Goal: Find specific page/section: Find specific page/section

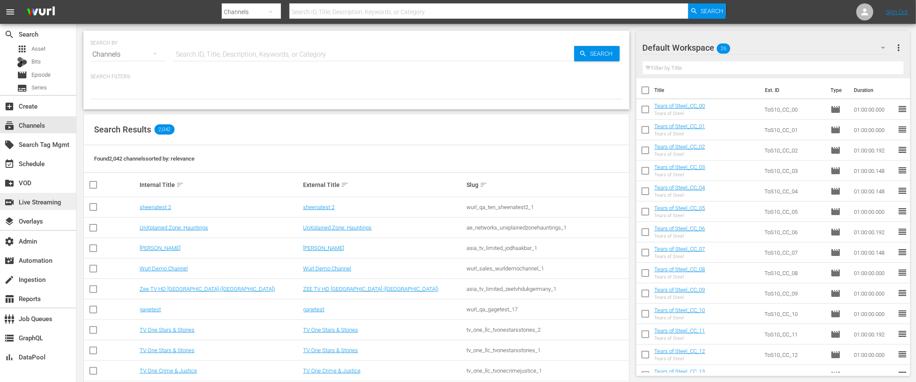
click at [36, 201] on div "switch_video Live Streaming" at bounding box center [24, 201] width 48 height 8
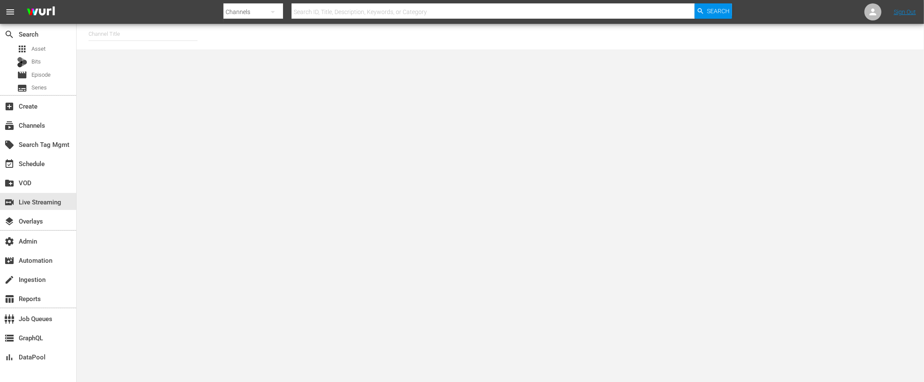
click at [129, 35] on input "text" at bounding box center [143, 34] width 109 height 20
click at [129, 35] on input "fifa_4" at bounding box center [143, 34] width 109 height 20
drag, startPoint x: 91, startPoint y: 32, endPoint x: 72, endPoint y: 31, distance: 18.3
click at [77, 0] on div "search Search apps Asset Bits movie Episode subtitles Series add_box Create sub…" at bounding box center [500, 0] width 847 height 0
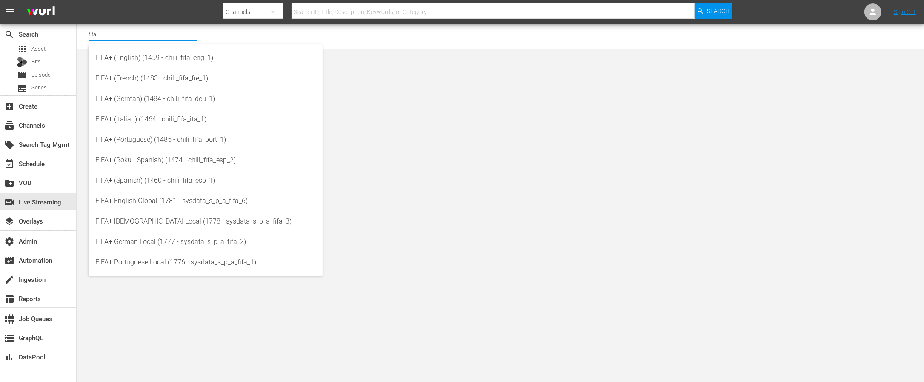
type input "fifa"
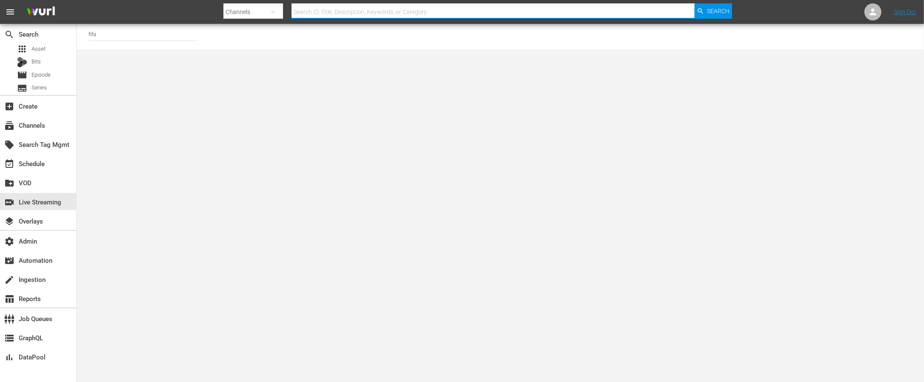
click at [374, 11] on input "text" at bounding box center [492, 12] width 403 height 20
type input "fifa_4"
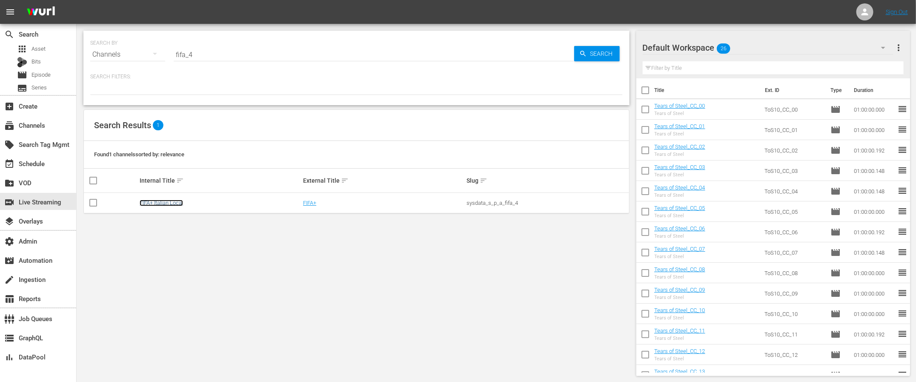
click at [162, 204] on link "FIFA+ Italian Local" at bounding box center [161, 203] width 43 height 6
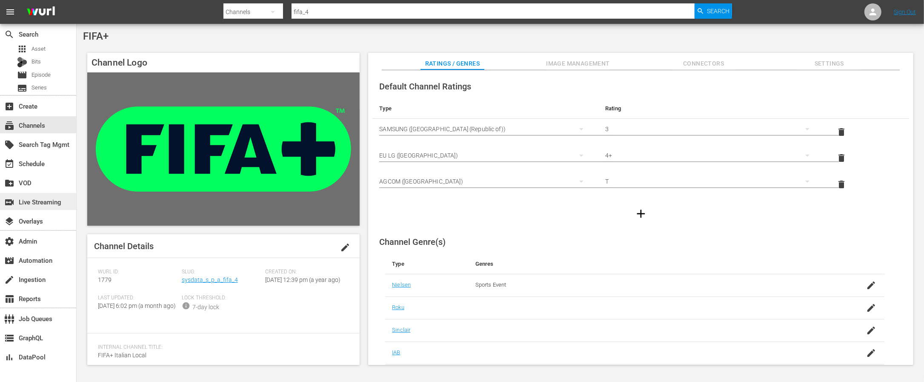
click at [33, 200] on div "switch_video Live Streaming" at bounding box center [24, 201] width 48 height 8
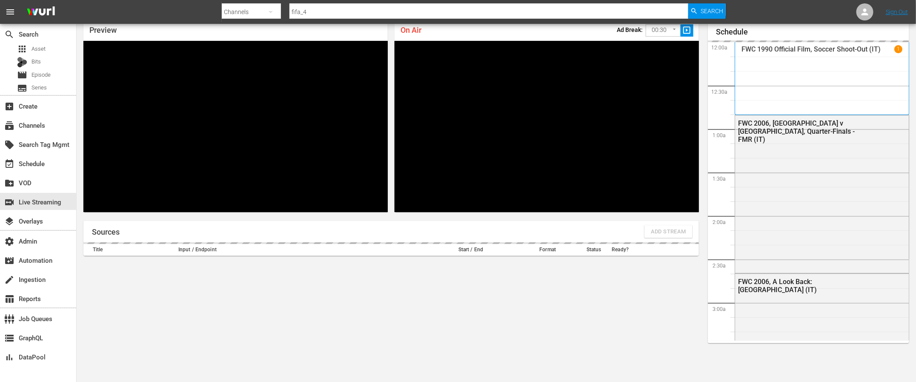
scroll to position [1720, 0]
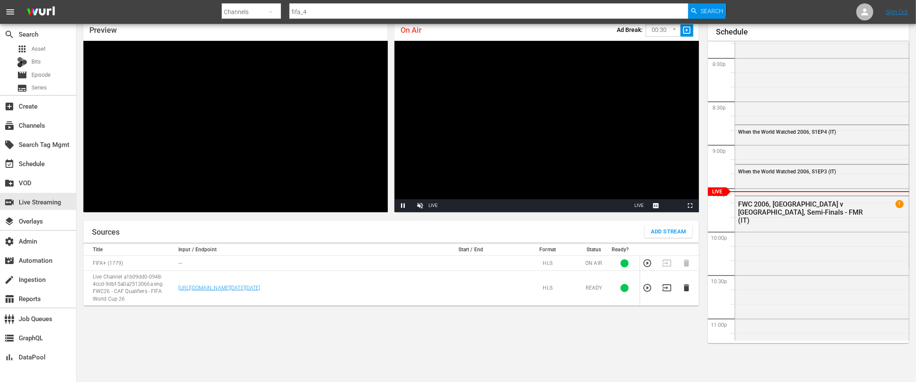
click at [647, 288] on icon "button" at bounding box center [647, 288] width 8 height 8
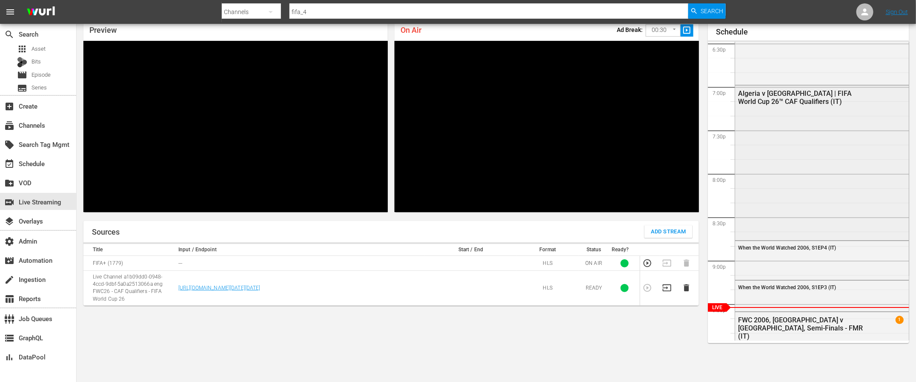
scroll to position [1596, 0]
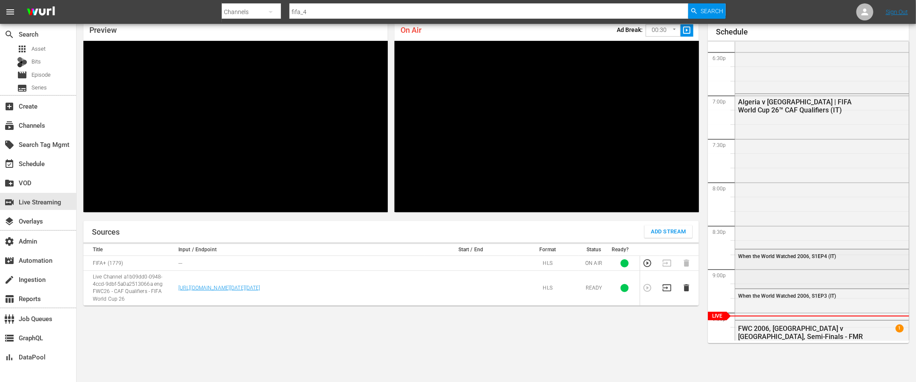
click at [823, 263] on div "When the World Watched 2006, S1EP4 (IT)" at bounding box center [822, 267] width 174 height 37
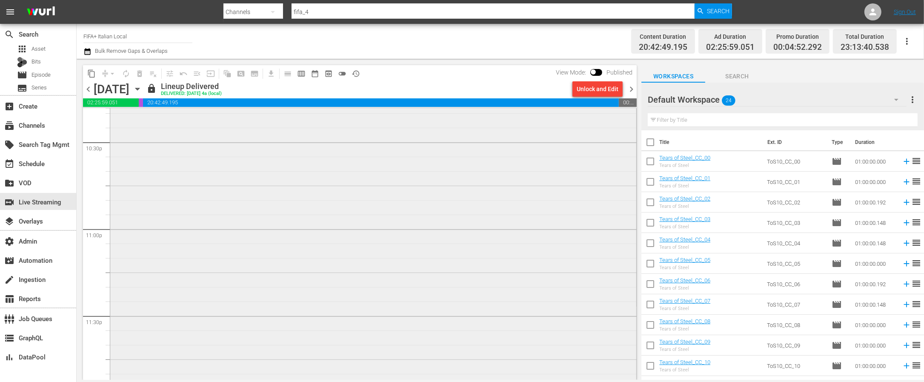
scroll to position [3679, 0]
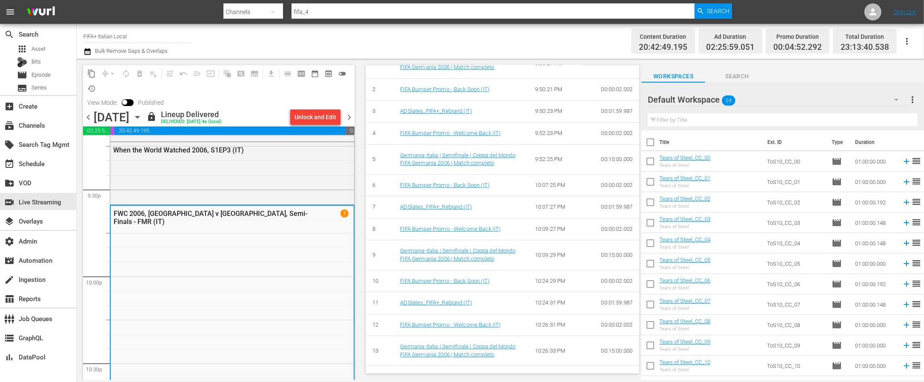
scroll to position [0, 0]
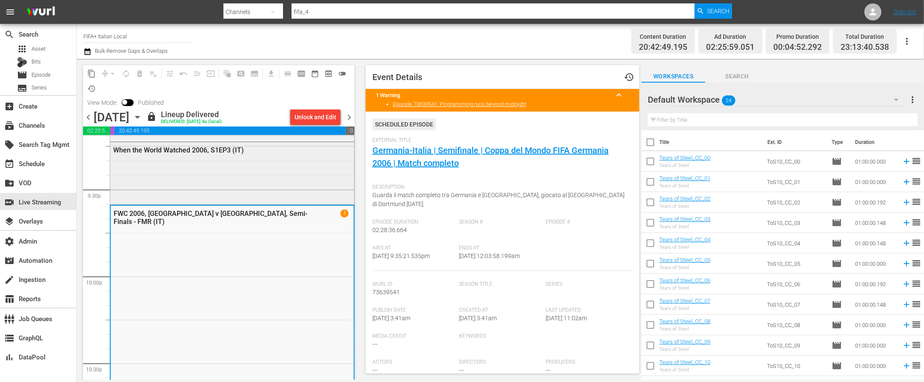
click at [296, 183] on div "When the World Watched 2006, S1EP3 (IT)" at bounding box center [232, 172] width 244 height 60
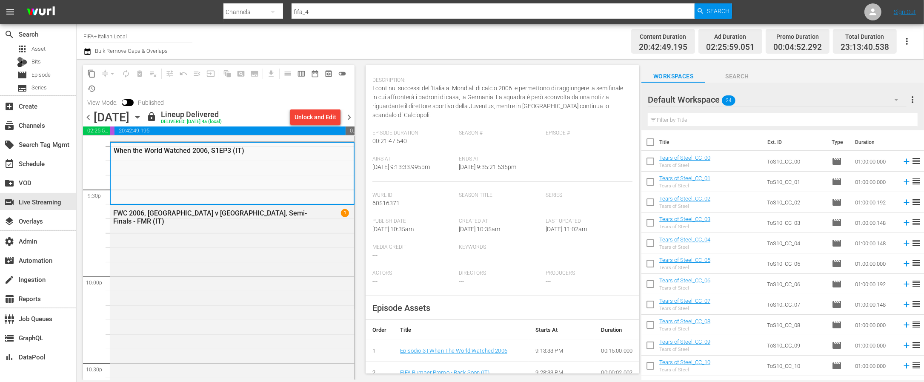
scroll to position [148, 0]
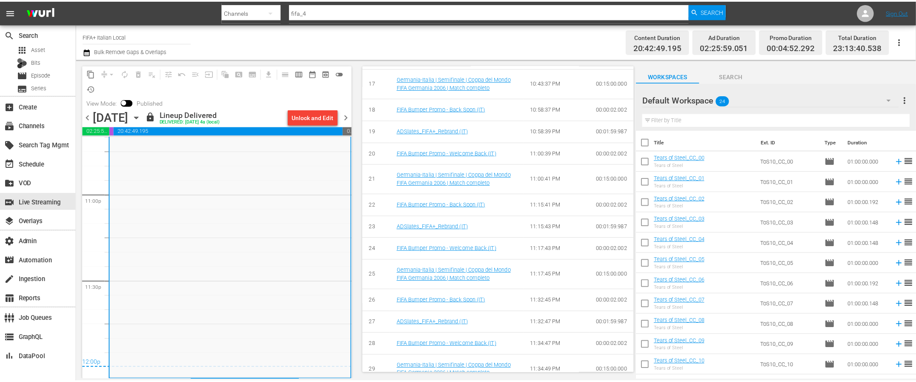
scroll to position [854, 0]
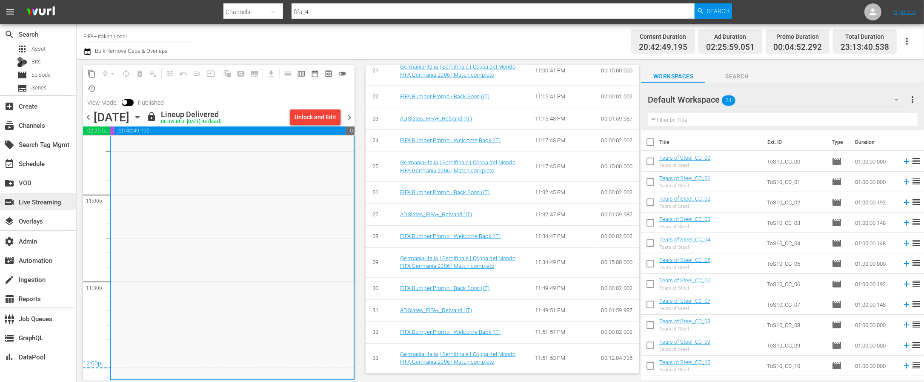
click at [30, 200] on div "switch_video Live Streaming" at bounding box center [24, 201] width 48 height 8
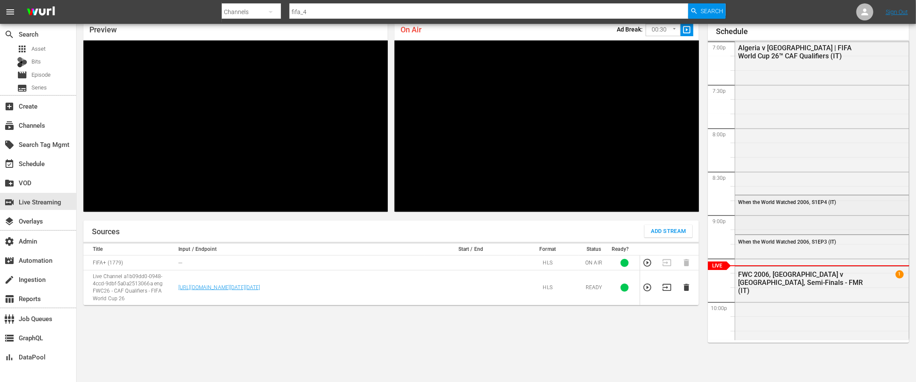
scroll to position [1644, 0]
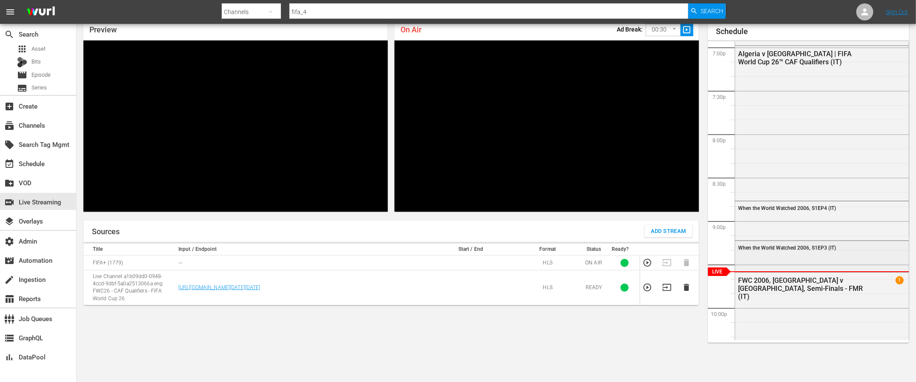
click at [815, 250] on div "When the World Watched 2006, S1EP3 (IT)" at bounding box center [822, 247] width 174 height 13
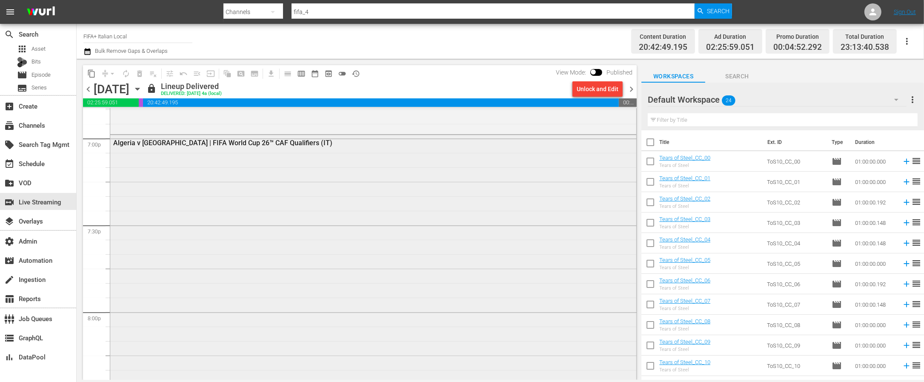
scroll to position [3565, 0]
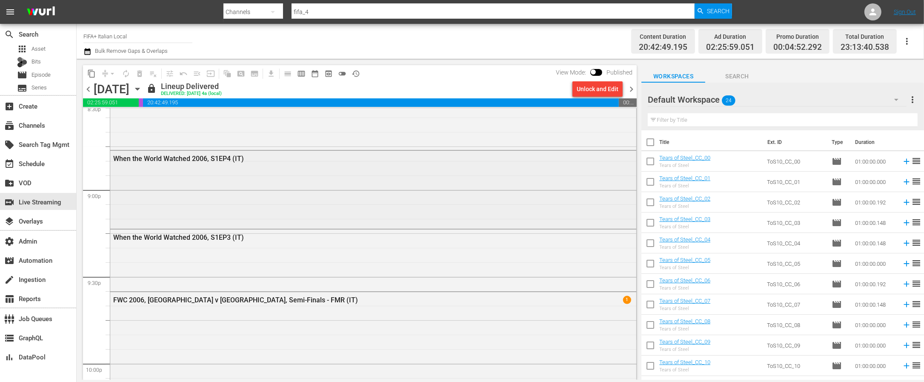
click at [300, 197] on div "When the World Watched 2006, S1EP4 (IT)" at bounding box center [373, 189] width 526 height 77
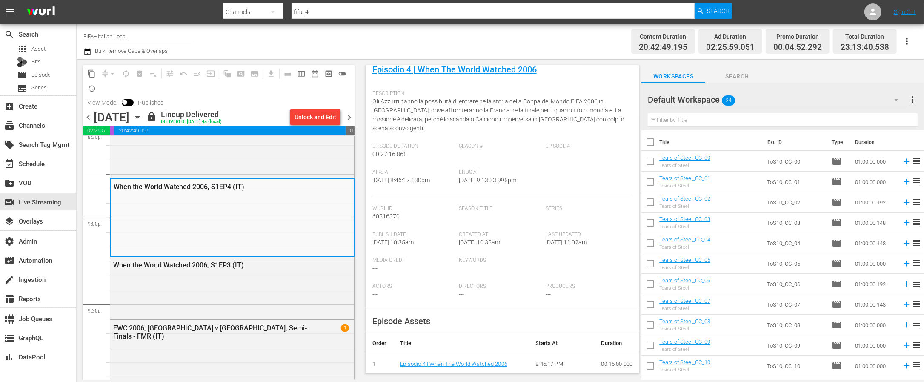
scroll to position [139, 0]
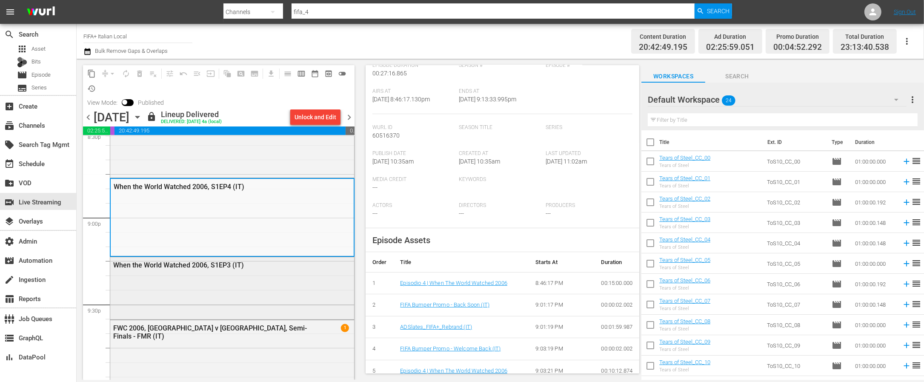
click at [221, 287] on div "When the World Watched 2006, S1EP3 (IT)" at bounding box center [232, 287] width 244 height 60
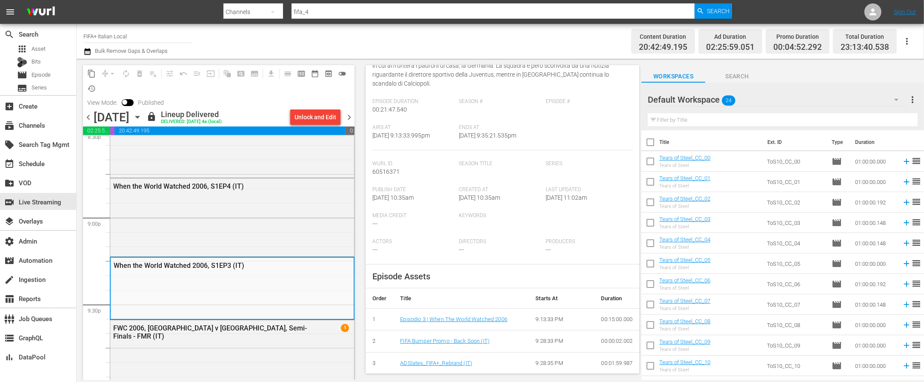
scroll to position [148, 0]
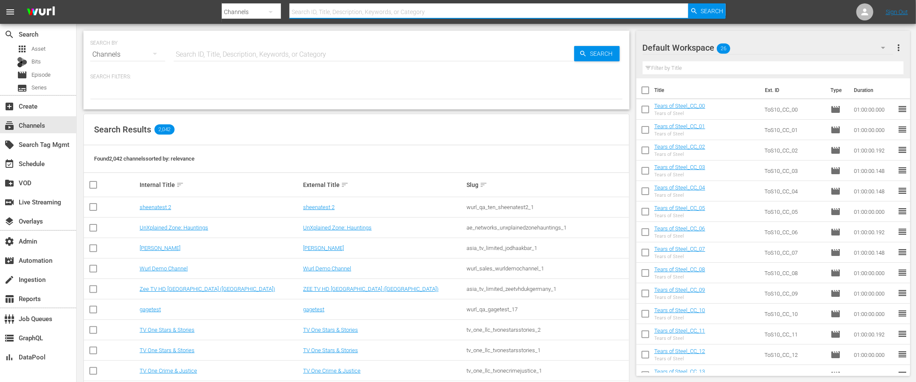
click at [490, 9] on input "text" at bounding box center [488, 12] width 398 height 20
type input "rush"
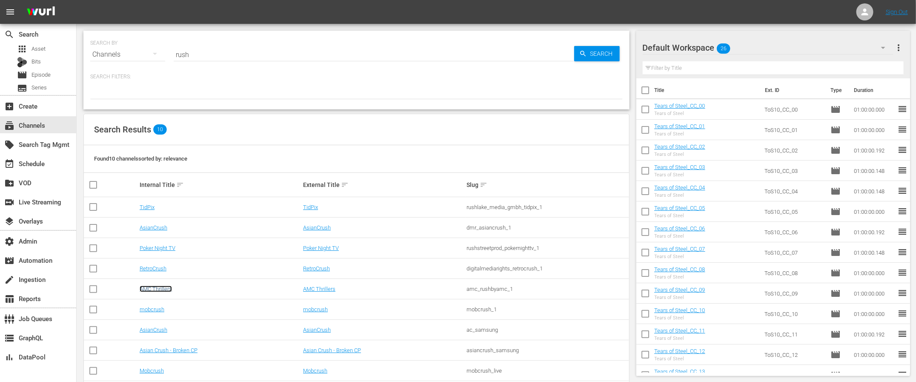
click at [159, 291] on link "AMC Thrillers" at bounding box center [156, 289] width 32 height 6
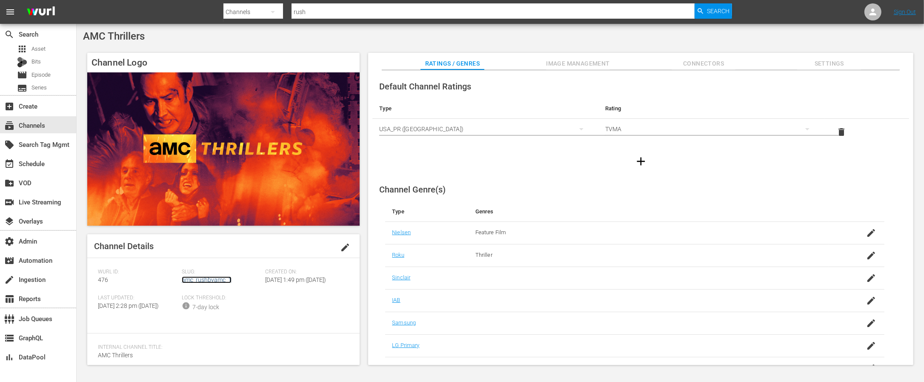
click at [201, 280] on link "amc_rushbyamc_1" at bounding box center [207, 279] width 50 height 7
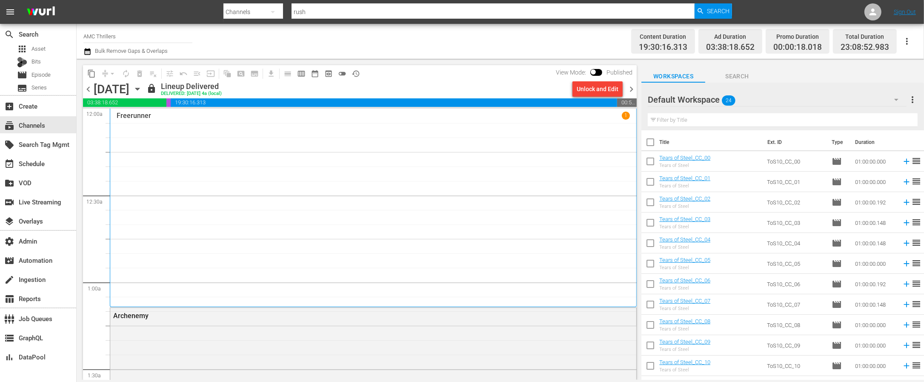
click at [319, 181] on div "Freerunner 1" at bounding box center [373, 207] width 513 height 192
